Goal: Task Accomplishment & Management: Manage account settings

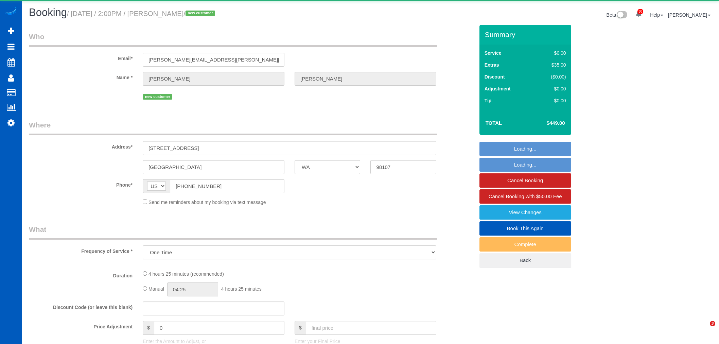
select select "WA"
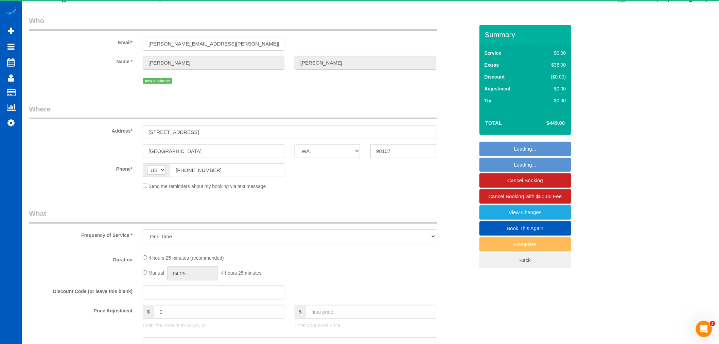
select select "object:35506"
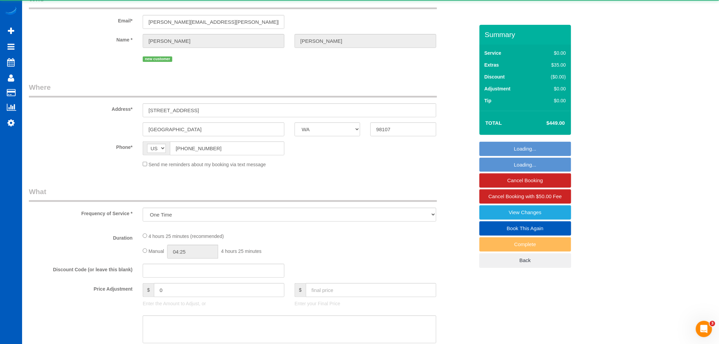
select select "199"
select select "1001"
select select "2"
select select "spot79"
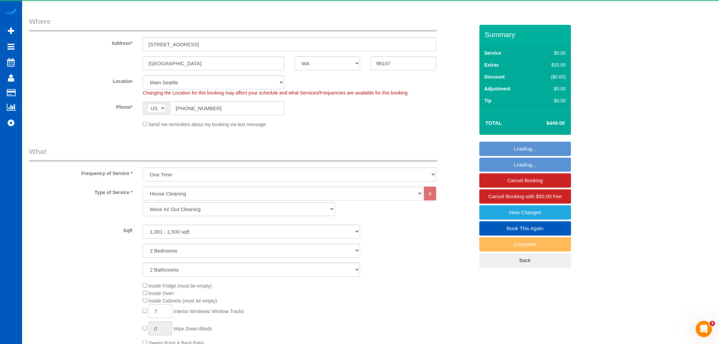
scroll to position [226, 0]
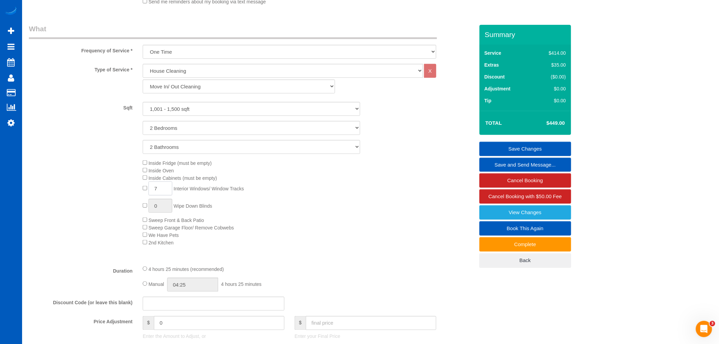
drag, startPoint x: 129, startPoint y: 189, endPoint x: 95, endPoint y: 189, distance: 34.3
click at [95, 189] on div "Inside Fridge (must be empty) Inside Oven Inside Cabinets (must be empty) 7 Int…" at bounding box center [252, 202] width 456 height 87
type input "17"
click at [390, 186] on div "Inside Fridge (must be empty) Inside Oven Inside Cabinets (must be empty) 17 In…" at bounding box center [309, 202] width 342 height 87
select select "spot86"
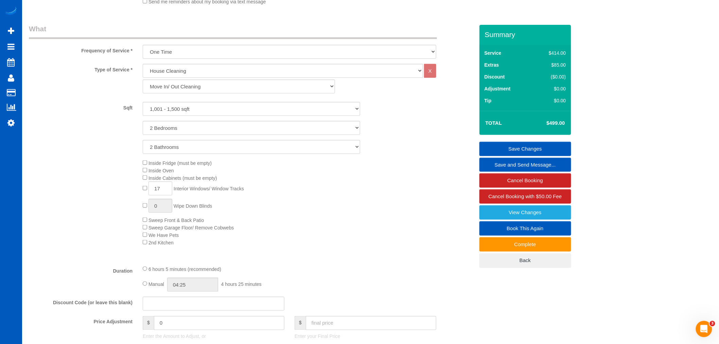
click at [517, 150] on link "Save Changes" at bounding box center [526, 149] width 92 height 14
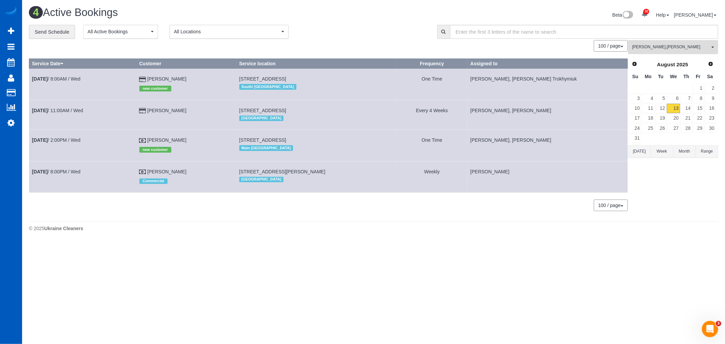
click at [667, 46] on span "[PERSON_NAME] , [PERSON_NAME]" at bounding box center [670, 47] width 77 height 6
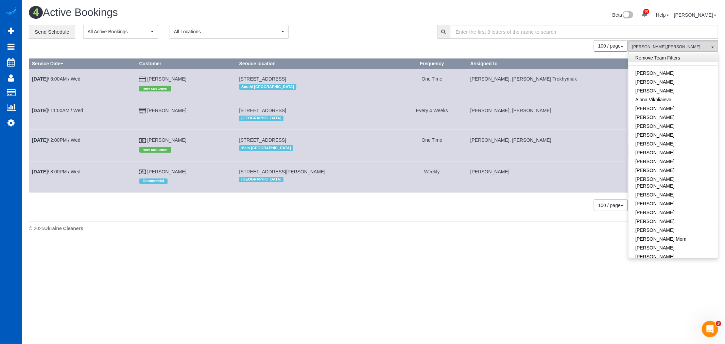
click at [667, 58] on link "Remove Team Filters" at bounding box center [672, 57] width 89 height 9
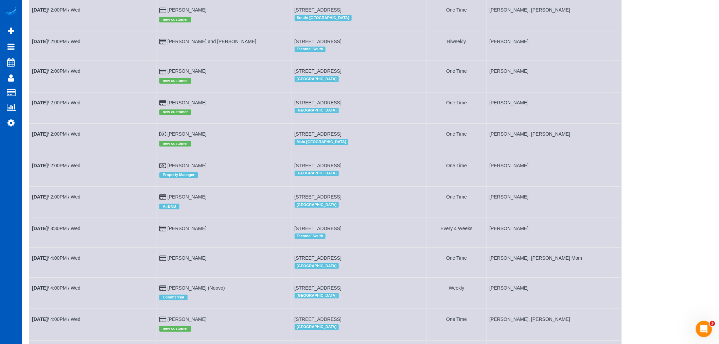
scroll to position [916, 0]
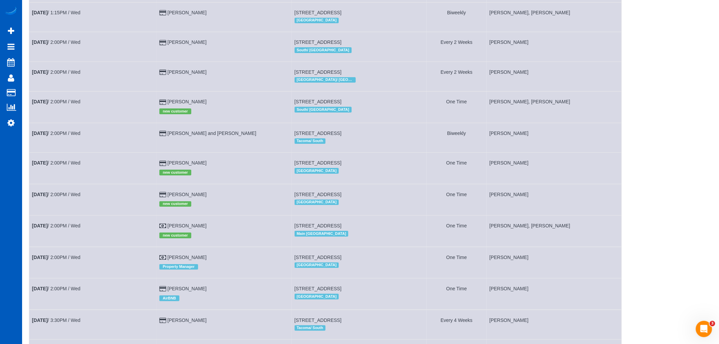
click at [144, 123] on td "[DATE] 2:00PM / Wed" at bounding box center [92, 106] width 127 height 31
